Goal: Task Accomplishment & Management: Complete application form

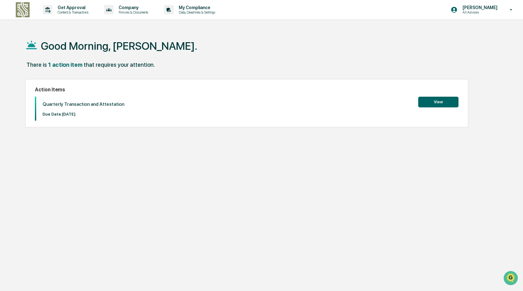
click at [445, 104] on button "View" at bounding box center [438, 102] width 40 height 11
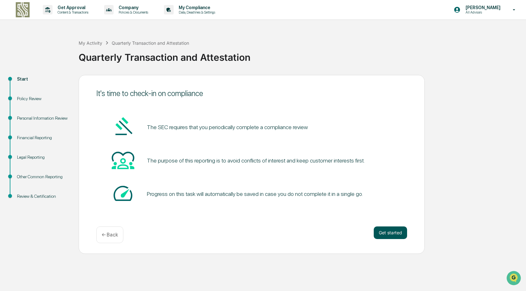
click at [396, 234] on button "Get started" at bounding box center [390, 232] width 33 height 13
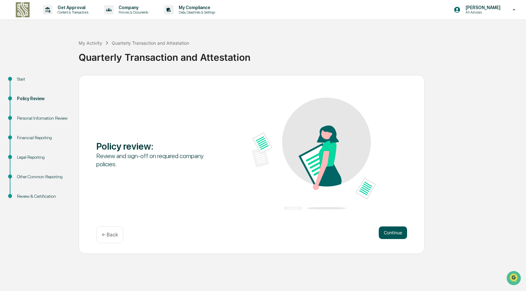
click at [396, 234] on button "Continue" at bounding box center [393, 232] width 28 height 13
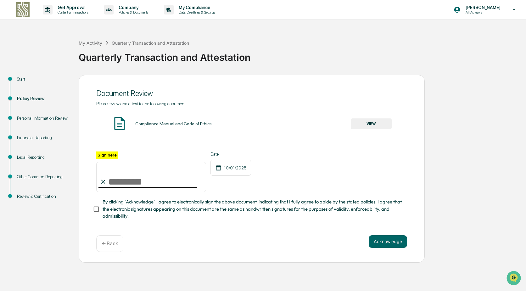
click at [131, 183] on input "Sign here" at bounding box center [151, 177] width 110 height 30
type input "**********"
click at [384, 241] on button "Acknowledge" at bounding box center [388, 241] width 38 height 13
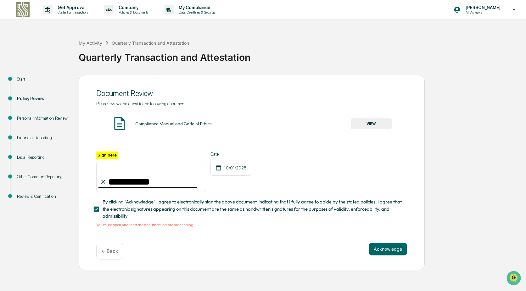
click at [358, 121] on button "VIEW" at bounding box center [371, 123] width 41 height 11
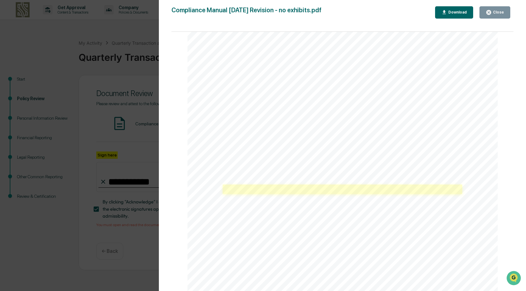
scroll to position [566, 0]
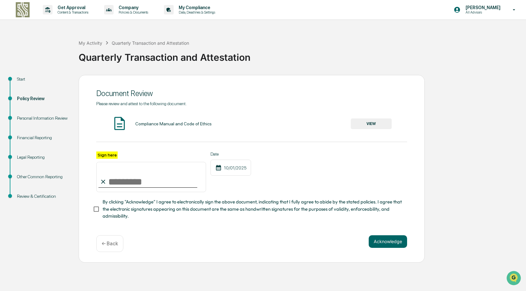
click at [125, 181] on input "Sign here" at bounding box center [151, 177] width 110 height 30
type input "**********"
click at [379, 247] on button "Acknowledge" at bounding box center [388, 241] width 38 height 13
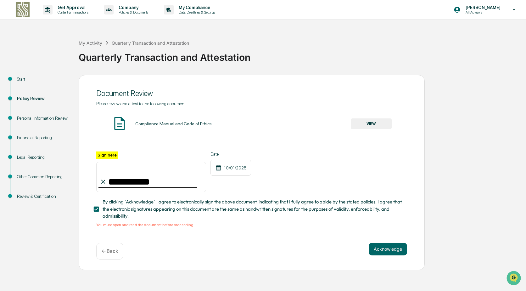
click at [371, 124] on button "VIEW" at bounding box center [371, 123] width 41 height 11
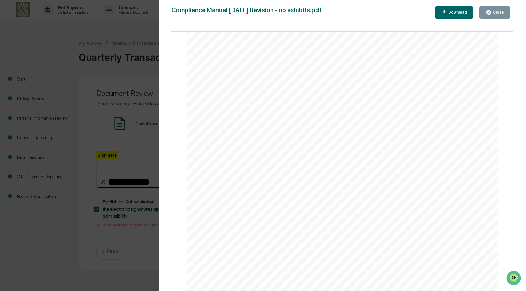
scroll to position [22912, 0]
click at [497, 16] on button "Close" at bounding box center [495, 12] width 31 height 12
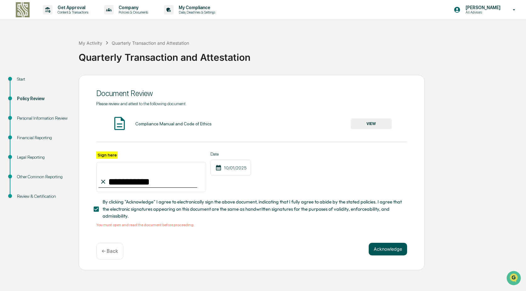
click at [383, 255] on button "Acknowledge" at bounding box center [388, 249] width 38 height 13
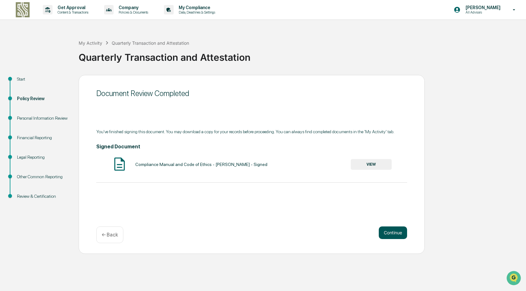
click at [388, 232] on button "Continue" at bounding box center [393, 232] width 28 height 13
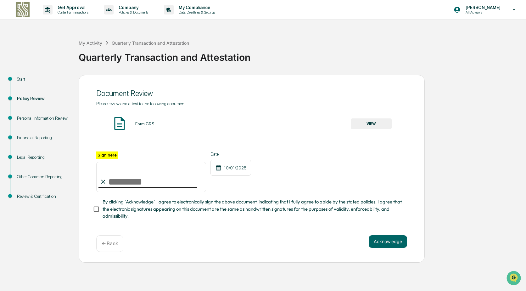
click at [128, 185] on input "Sign here" at bounding box center [151, 177] width 110 height 30
click at [121, 184] on input "**" at bounding box center [151, 177] width 110 height 30
type input "**********"
click at [379, 126] on button "VIEW" at bounding box center [371, 123] width 41 height 11
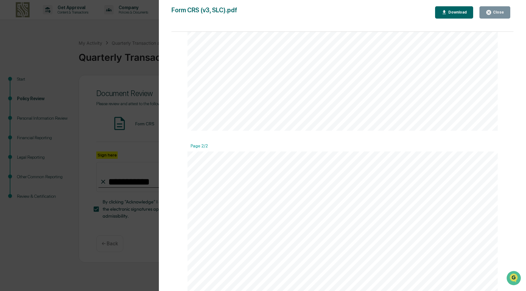
scroll to position [409, 0]
click at [495, 11] on div "Close" at bounding box center [498, 12] width 12 height 4
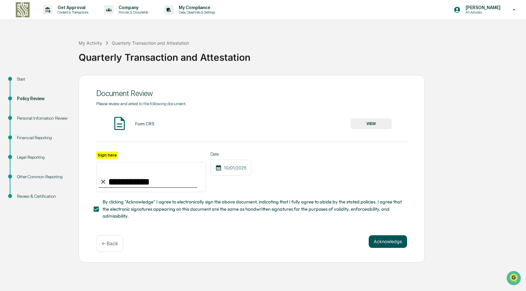
click at [388, 246] on button "Acknowledge" at bounding box center [388, 241] width 38 height 13
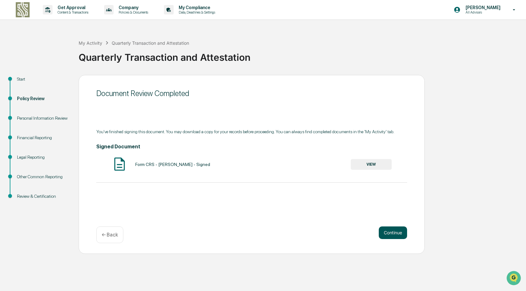
click at [391, 233] on button "Continue" at bounding box center [393, 232] width 28 height 13
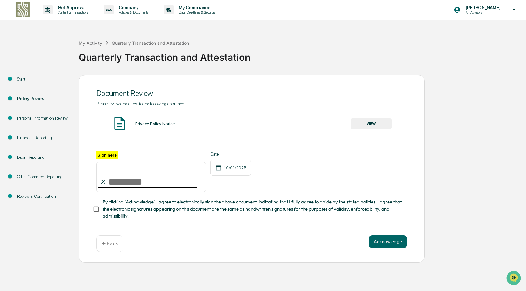
click at [132, 180] on input "Sign here" at bounding box center [151, 177] width 110 height 30
type input "**********"
drag, startPoint x: 387, startPoint y: 243, endPoint x: 384, endPoint y: 243, distance: 3.2
click at [384, 243] on button "Acknowledge" at bounding box center [388, 241] width 38 height 13
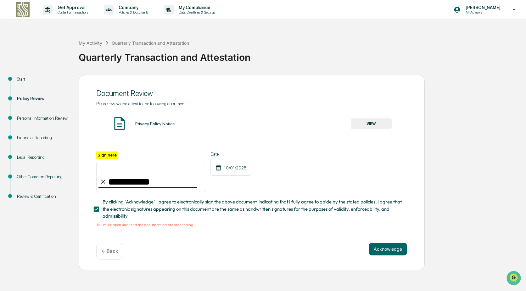
click at [370, 124] on button "VIEW" at bounding box center [371, 123] width 41 height 11
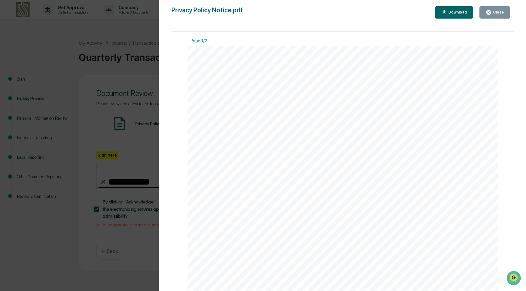
click at [491, 14] on icon "button" at bounding box center [489, 12] width 5 height 5
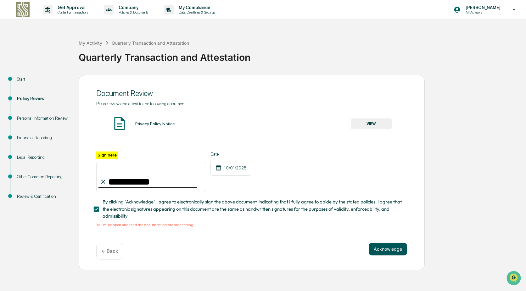
click at [390, 251] on button "Acknowledge" at bounding box center [388, 249] width 38 height 13
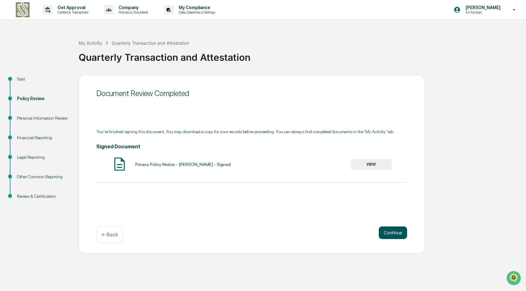
click at [392, 232] on button "Continue" at bounding box center [393, 232] width 28 height 13
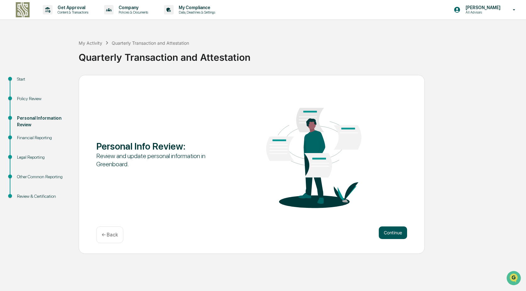
click at [384, 232] on button "Continue" at bounding box center [393, 232] width 28 height 13
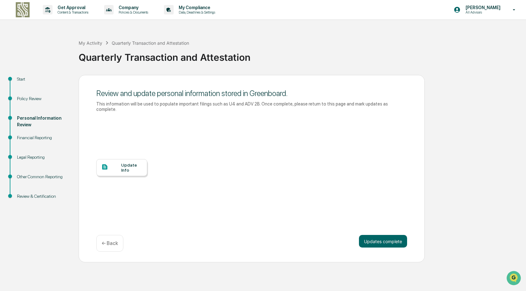
click at [121, 163] on div "Update Info" at bounding box center [131, 167] width 21 height 10
click at [380, 238] on button "Updates complete" at bounding box center [383, 241] width 48 height 13
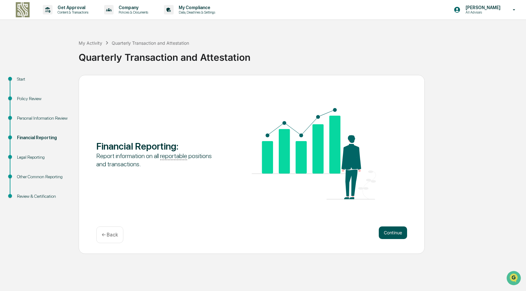
click at [389, 231] on button "Continue" at bounding box center [393, 232] width 28 height 13
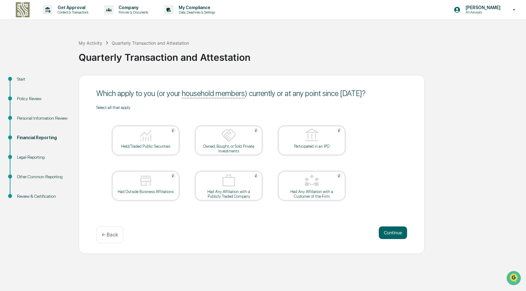
click at [143, 141] on img at bounding box center [145, 135] width 15 height 15
click at [141, 187] on img at bounding box center [145, 180] width 15 height 15
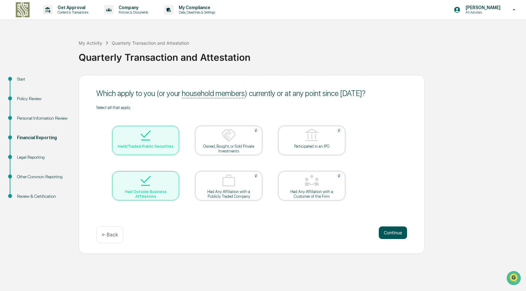
click at [398, 234] on button "Continue" at bounding box center [393, 232] width 28 height 13
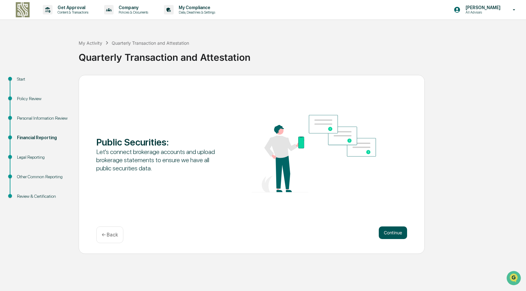
click at [390, 234] on button "Continue" at bounding box center [393, 232] width 28 height 13
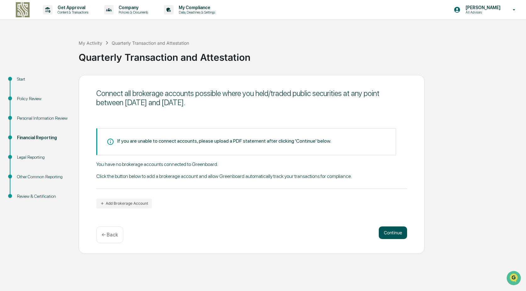
click at [397, 235] on button "Continue" at bounding box center [393, 232] width 28 height 13
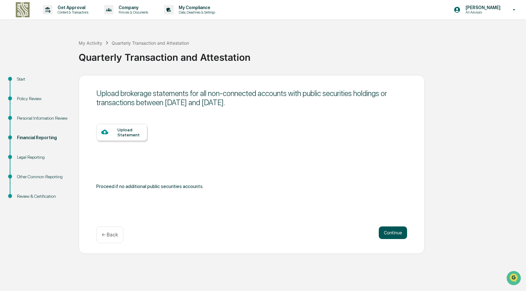
click at [400, 232] on button "Continue" at bounding box center [393, 232] width 28 height 13
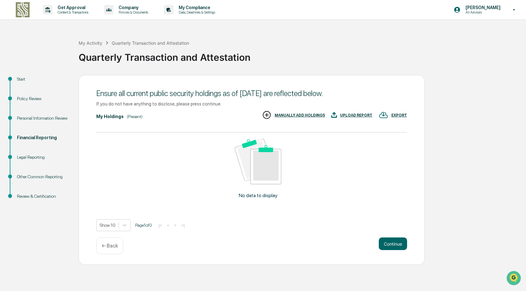
click at [164, 161] on div "No data to display" at bounding box center [258, 170] width 324 height 77
click at [386, 243] on button "Continue" at bounding box center [393, 243] width 28 height 13
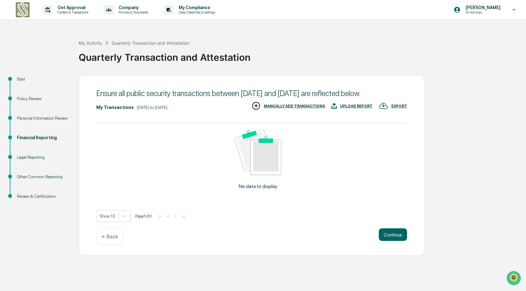
click at [386, 241] on button "Continue" at bounding box center [393, 234] width 28 height 13
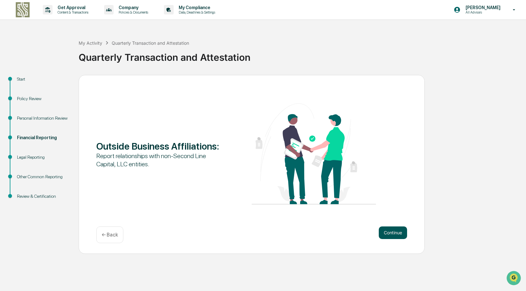
click at [400, 235] on button "Continue" at bounding box center [393, 232] width 28 height 13
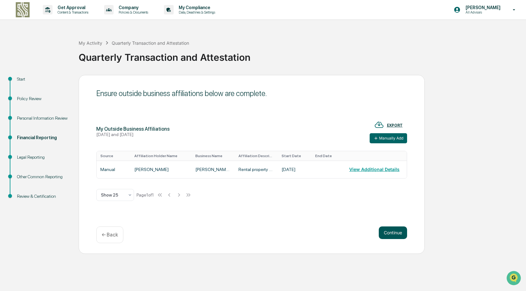
click at [399, 233] on button "Continue" at bounding box center [393, 232] width 28 height 13
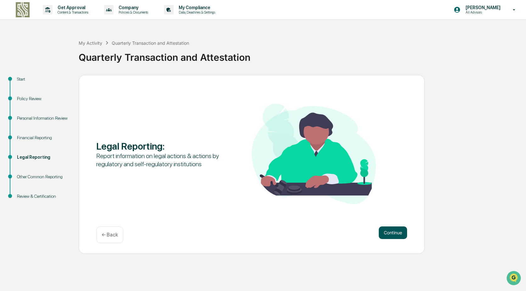
click at [400, 236] on button "Continue" at bounding box center [393, 232] width 28 height 13
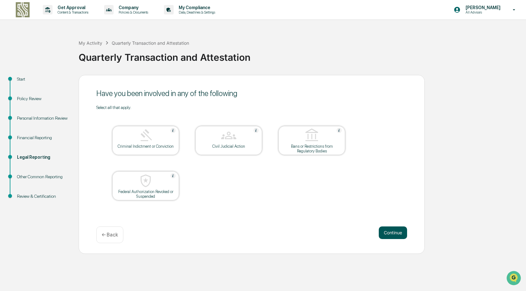
click at [391, 234] on button "Continue" at bounding box center [393, 232] width 28 height 13
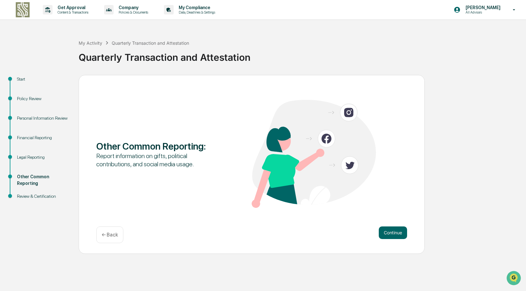
click at [391, 234] on button "Continue" at bounding box center [393, 232] width 28 height 13
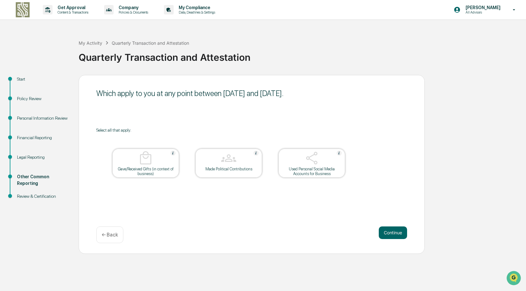
click at [391, 234] on button "Continue" at bounding box center [393, 232] width 28 height 13
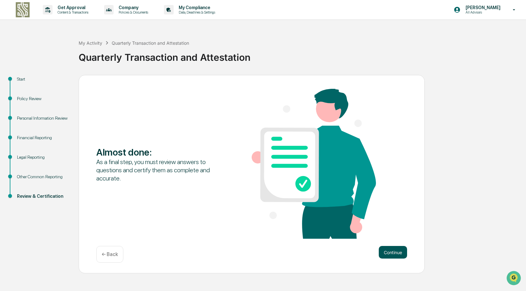
click at [401, 257] on button "Continue" at bounding box center [393, 252] width 28 height 13
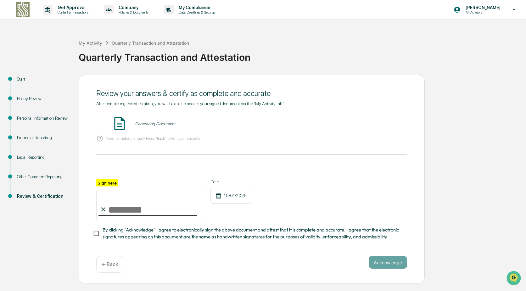
click at [140, 214] on input "Sign here" at bounding box center [151, 205] width 110 height 30
type input "**********"
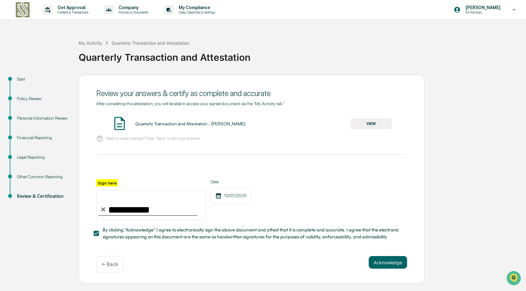
click at [368, 125] on button "VIEW" at bounding box center [371, 123] width 41 height 11
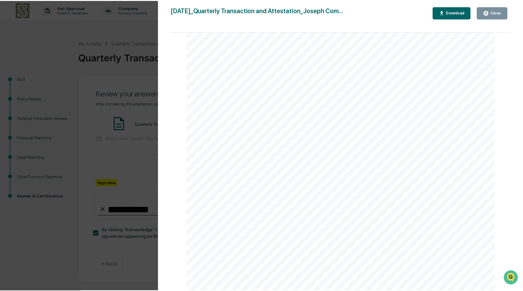
scroll to position [661, 0]
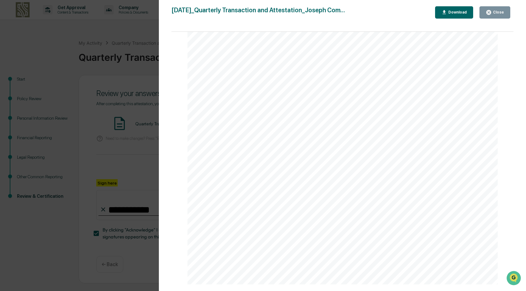
click at [487, 15] on icon "button" at bounding box center [489, 12] width 6 height 6
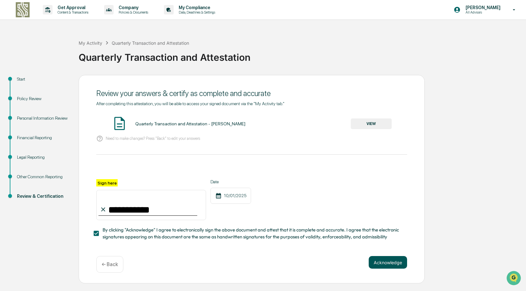
click at [396, 266] on button "Acknowledge" at bounding box center [388, 262] width 38 height 13
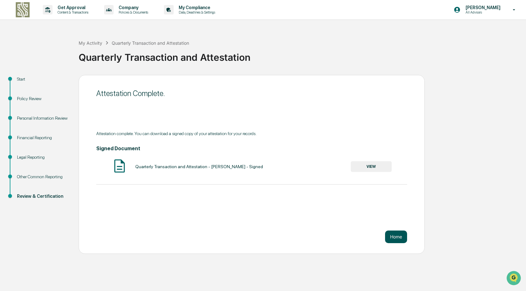
click at [395, 239] on button "Home" at bounding box center [396, 236] width 22 height 13
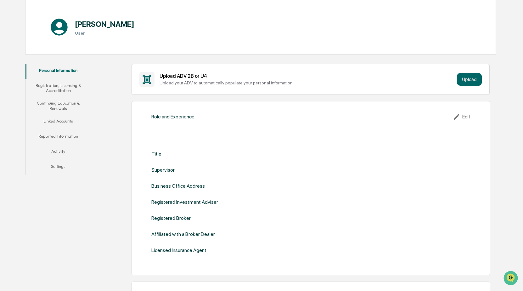
scroll to position [63, 0]
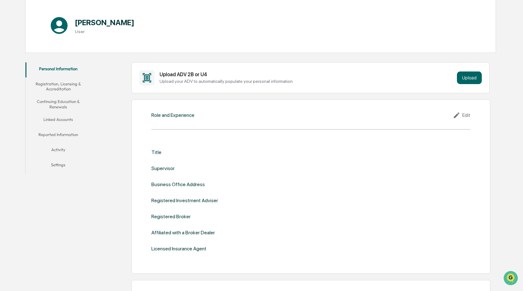
click at [174, 157] on div "Title Supervisor Business Office Address Registered Investment Adviser Register…" at bounding box center [310, 200] width 319 height 102
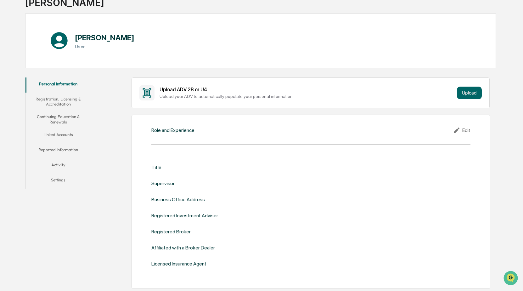
scroll to position [0, 0]
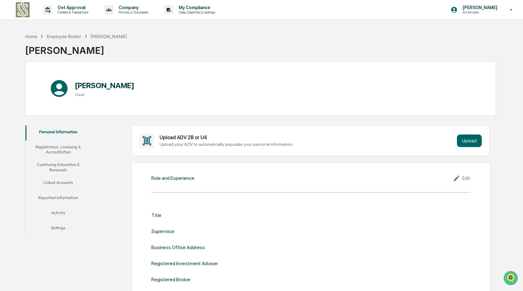
click at [303, 222] on div "Title Supervisor Business Office Address Registered Investment Adviser Register…" at bounding box center [310, 263] width 319 height 102
